Goal: Task Accomplishment & Management: Manage account settings

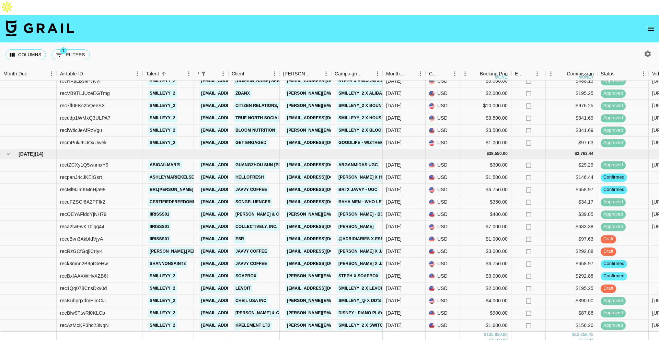
scroll to position [790, 0]
click at [396, 212] on div "[DATE]" at bounding box center [393, 215] width 15 height 7
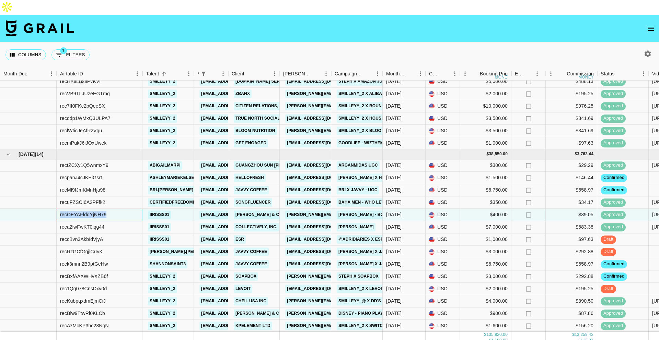
drag, startPoint x: 110, startPoint y: 199, endPoint x: 50, endPoint y: 201, distance: 60.4
click at [50, 209] on div "recOEYAFlddYjNH79 iirisss01 [EMAIL_ADDRESS][DOMAIN_NAME] [PERSON_NAME] & Co LLC…" at bounding box center [569, 215] width 1139 height 12
copy div "recOEYAFlddYjNH79"
click at [353, 211] on link "[PERSON_NAME] - Bottle Rockets (Phase 2)" at bounding box center [388, 215] width 103 height 9
copy div "reca2lwFwKT0lqg44"
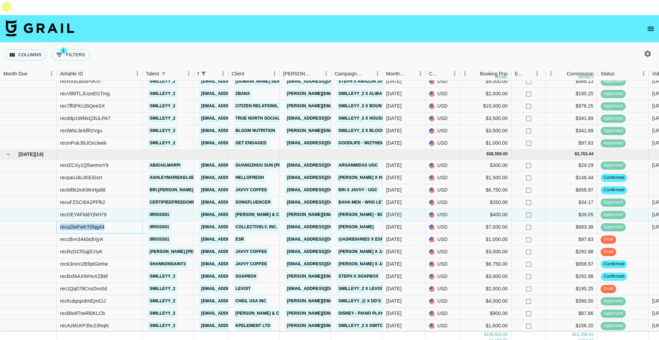
drag, startPoint x: 123, startPoint y: 211, endPoint x: 55, endPoint y: 211, distance: 67.6
click at [55, 221] on div "reca2lwFwKT0lqg44 iirisss01 [EMAIL_ADDRESS][DOMAIN_NAME] Collectively, Inc. [EM…" at bounding box center [569, 227] width 1139 height 12
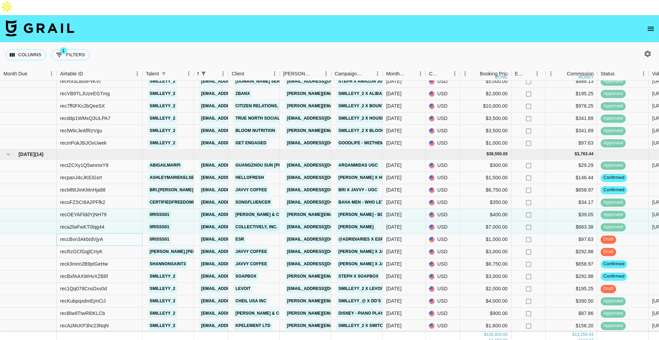
click at [114, 234] on div "reccBvn3AkbIdVjyA" at bounding box center [100, 240] width 86 height 12
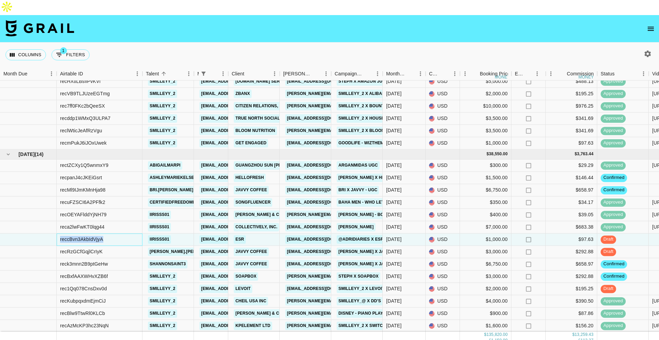
drag, startPoint x: 104, startPoint y: 225, endPoint x: 60, endPoint y: 224, distance: 44.3
click at [60, 234] on div "reccBvn3AkbIdVjyA" at bounding box center [100, 240] width 86 height 12
copy div "reccBvn3AkbIdVjyA"
